Goal: Information Seeking & Learning: Learn about a topic

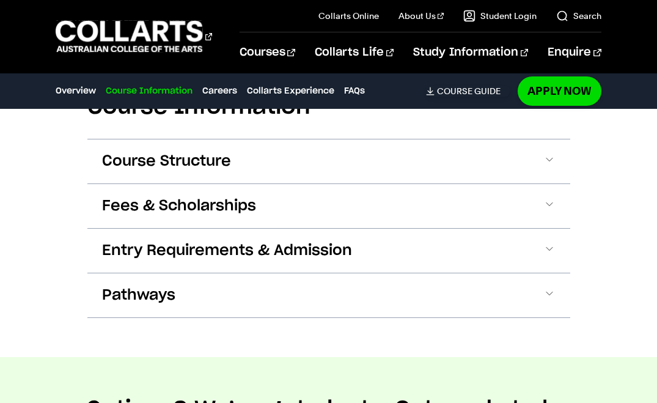
scroll to position [1440, 0]
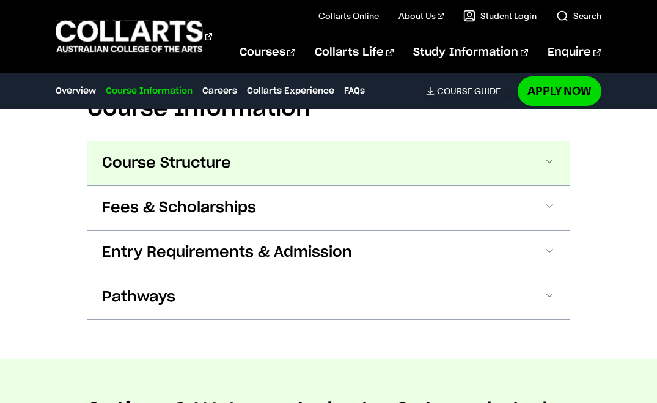
click at [323, 165] on button "Course Structure" at bounding box center [328, 163] width 483 height 44
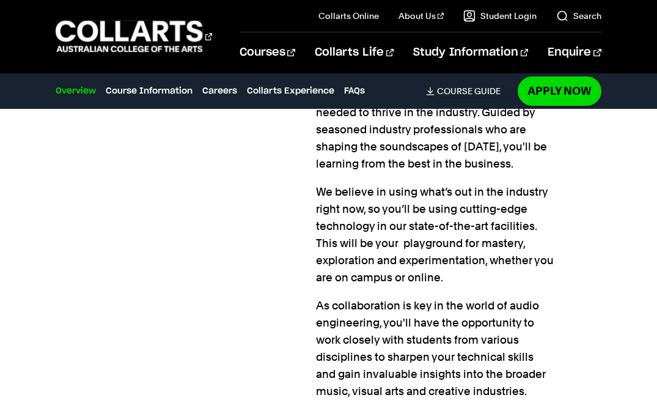
scroll to position [0, 0]
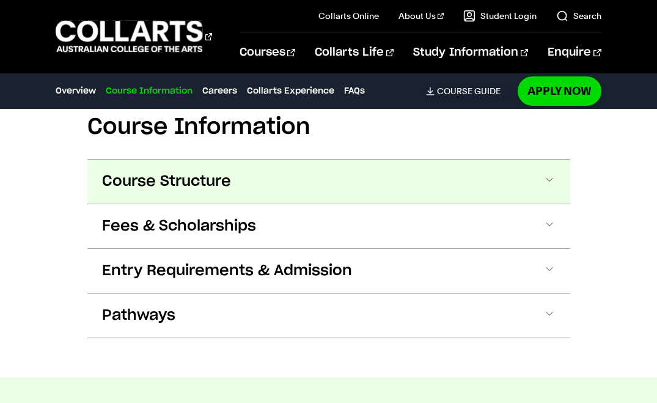
click at [283, 184] on button "Course Structure" at bounding box center [328, 181] width 483 height 44
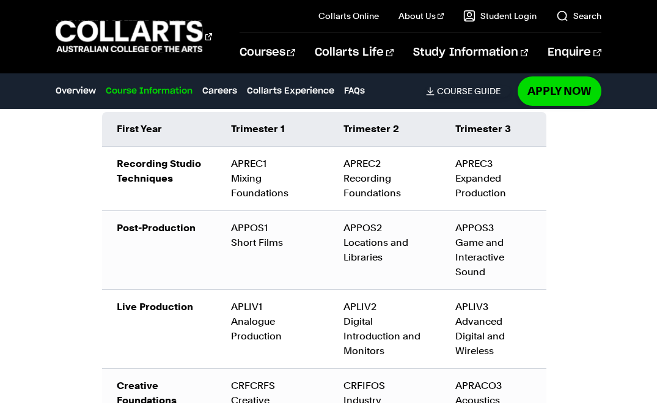
scroll to position [1655, 0]
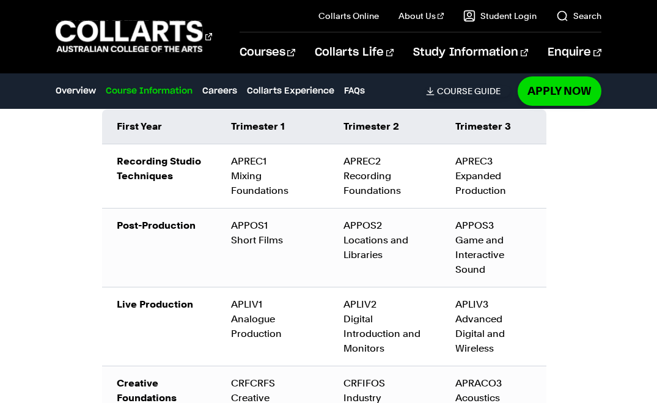
click at [92, 158] on div "Bachelor of Audio Production The Bachelor degree can be completed in six trimes…" at bounding box center [328, 402] width 483 height 863
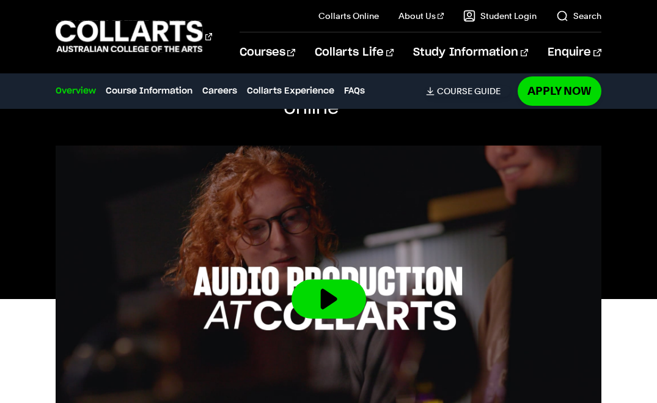
scroll to position [0, 0]
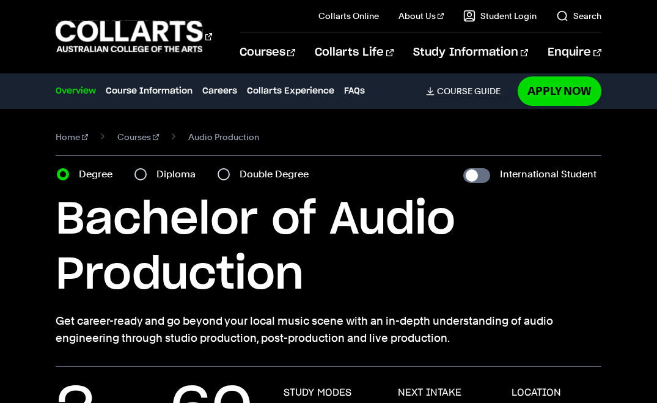
click at [32, 27] on div "Courses Collarts Online Study 100% online About Us History & Values Strategic P…" at bounding box center [328, 36] width 657 height 73
click at [47, 21] on div "Courses Collarts Online Study 100% online About Us History & Values Strategic P…" at bounding box center [328, 36] width 657 height 73
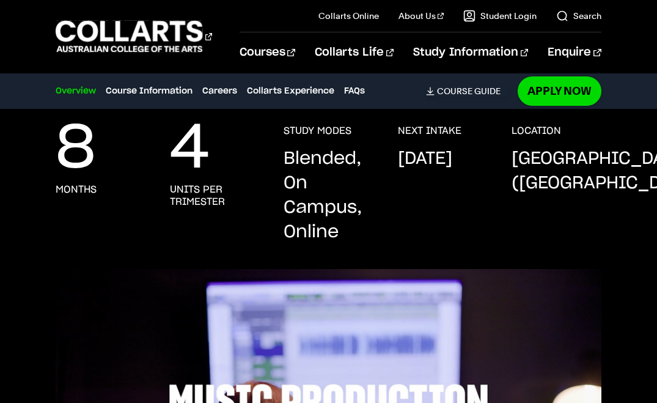
scroll to position [246, 0]
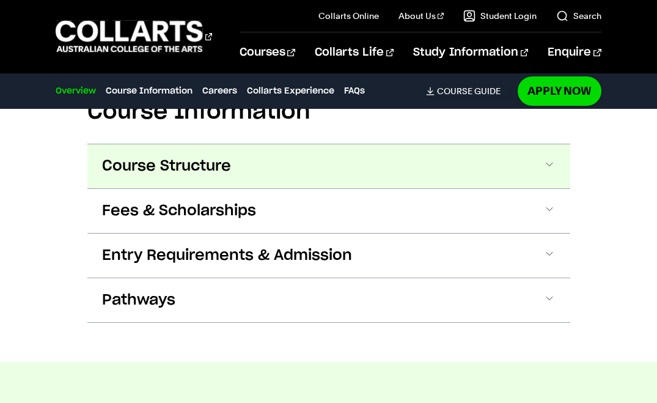
click at [266, 170] on button "Course Structure" at bounding box center [328, 166] width 483 height 44
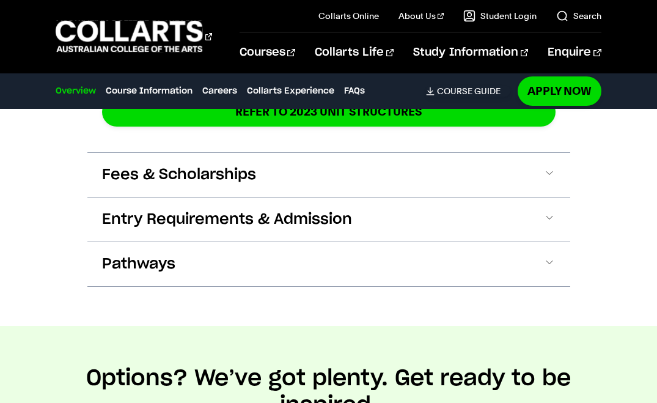
scroll to position [2545, 0]
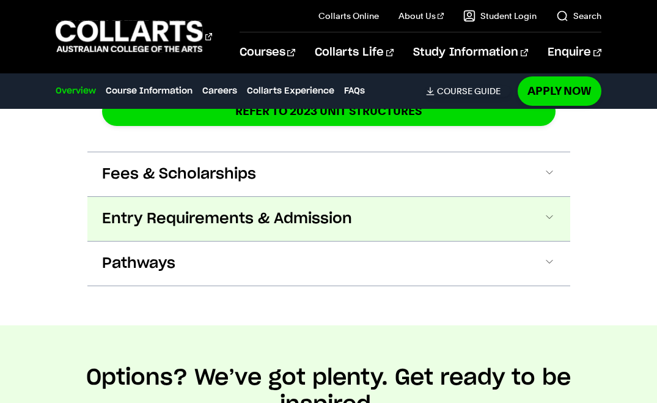
click at [294, 208] on button "Entry Requirements & Admission" at bounding box center [328, 219] width 483 height 44
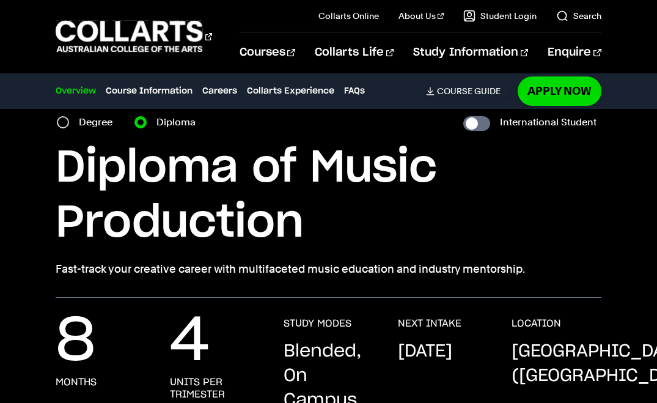
scroll to position [53, 0]
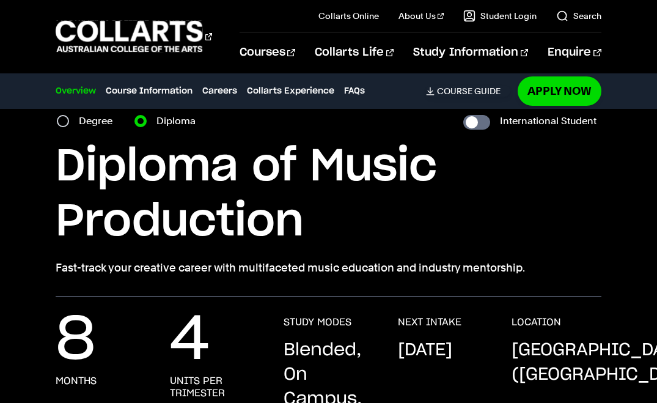
click at [454, 121] on div "Course variant Degree Diploma International Student" at bounding box center [328, 120] width 545 height 17
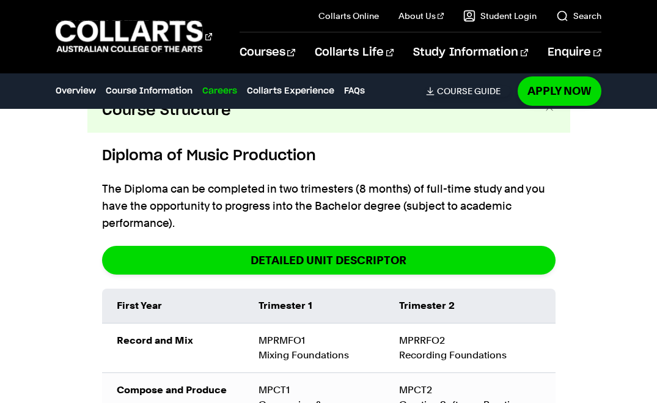
scroll to position [2029, 0]
